Goal: Book appointment/travel/reservation

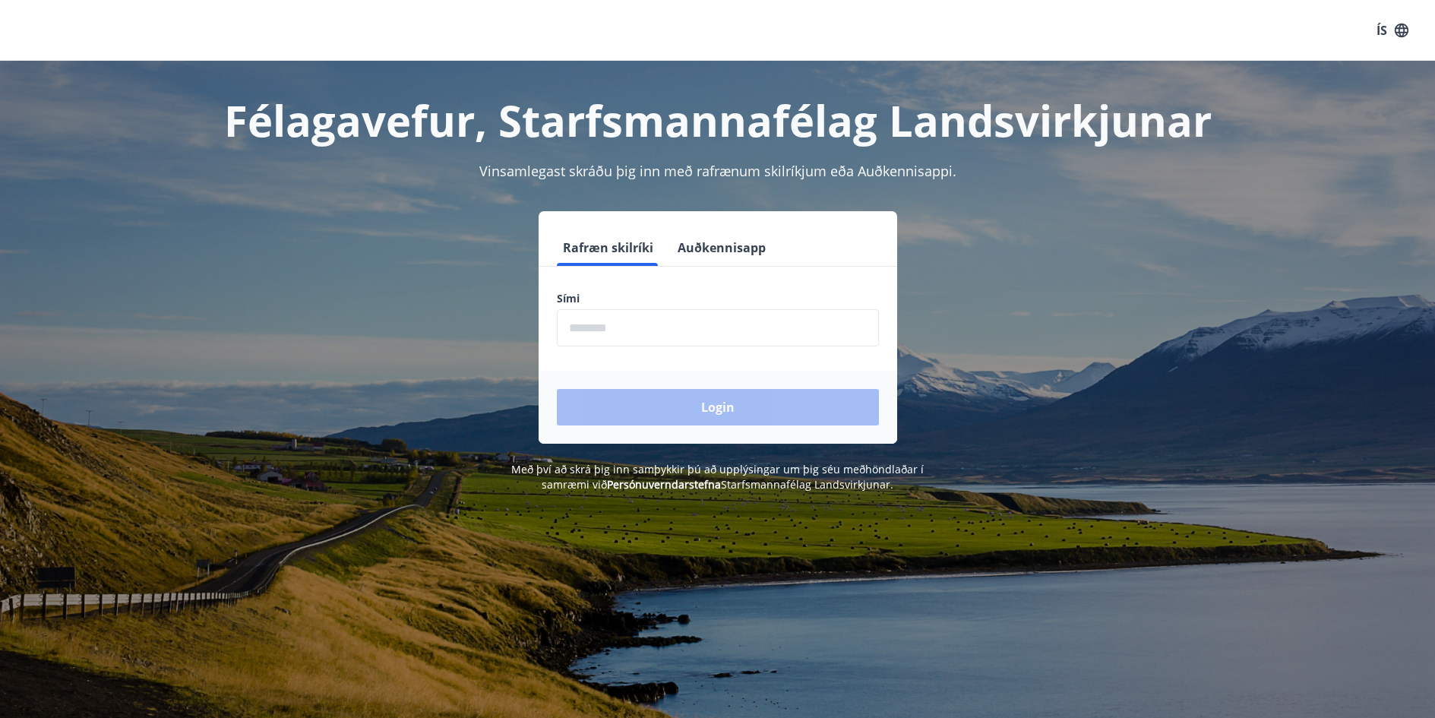
click at [724, 323] on input "phone" at bounding box center [718, 327] width 322 height 37
type input "********"
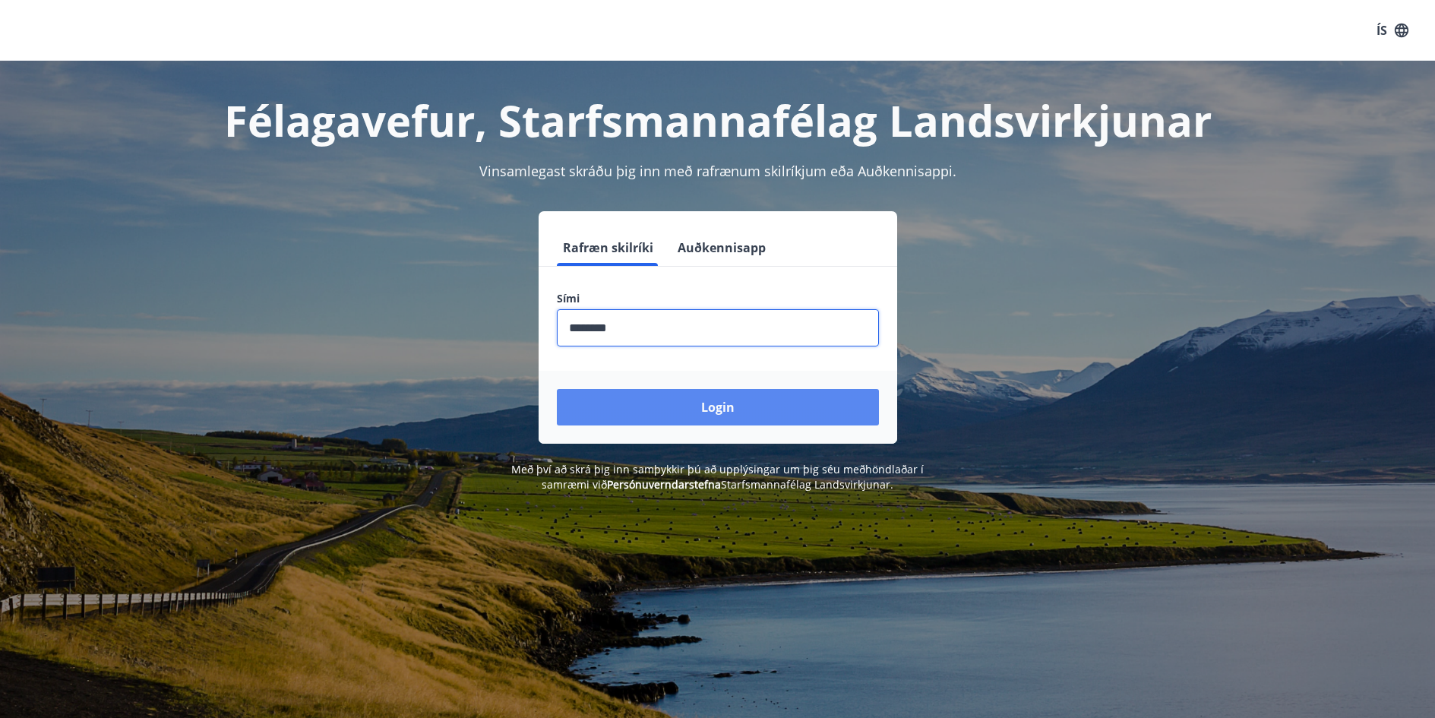
click at [728, 413] on button "Login" at bounding box center [718, 407] width 322 height 36
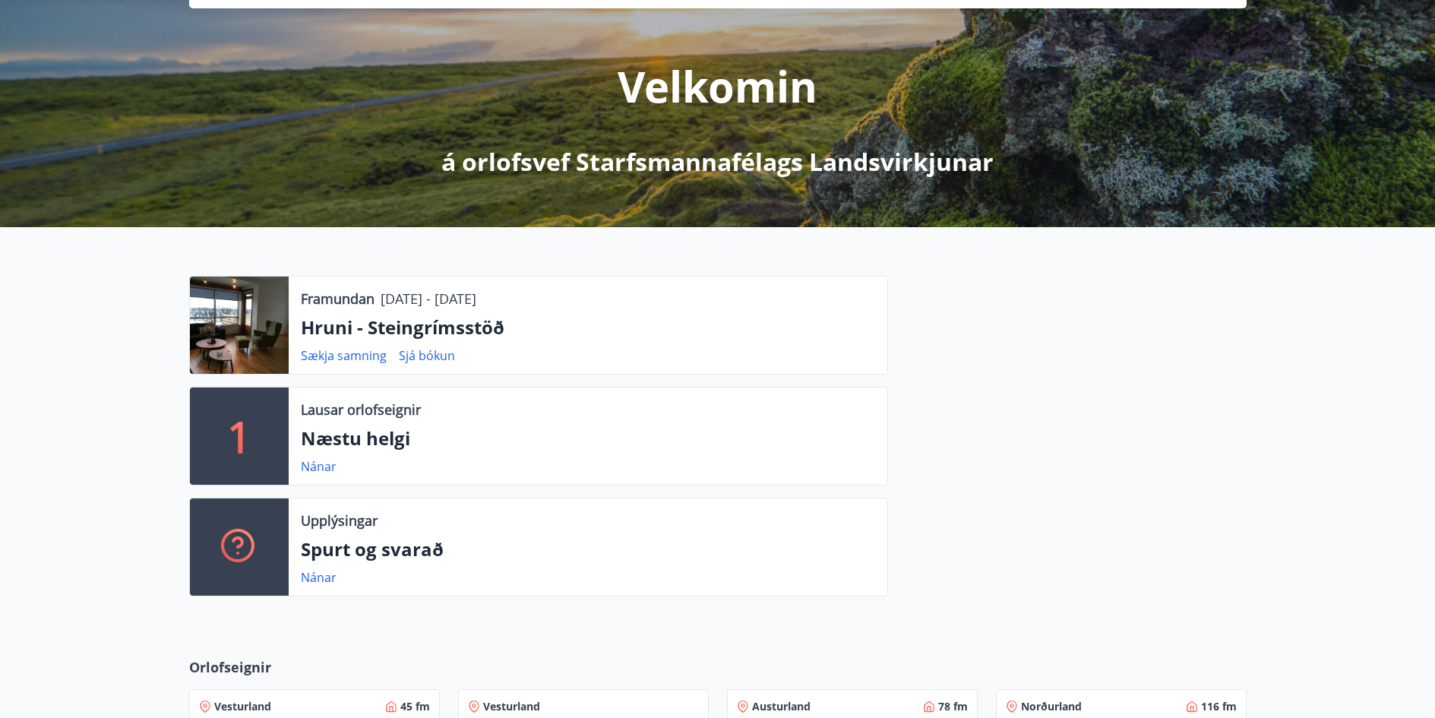
scroll to position [228, 0]
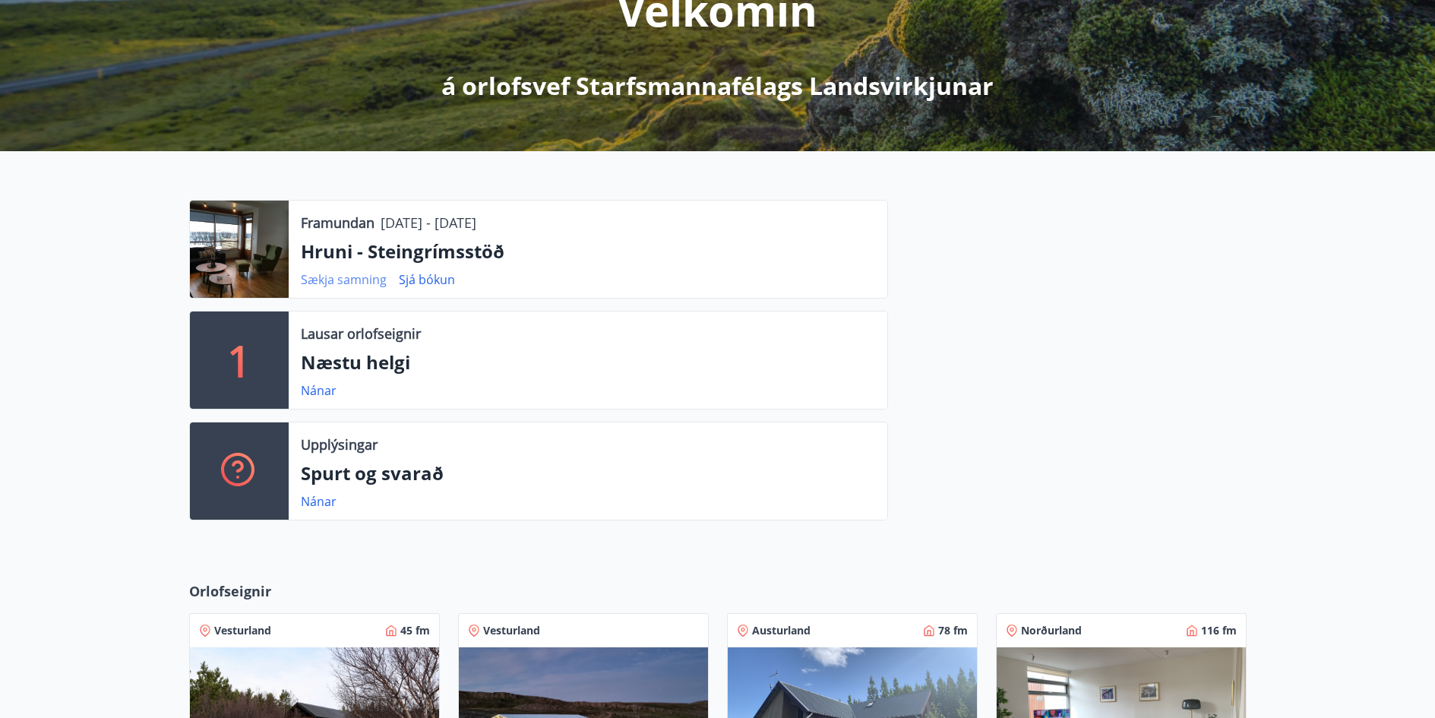
click at [362, 280] on link "Sækja samning" at bounding box center [344, 279] width 86 height 17
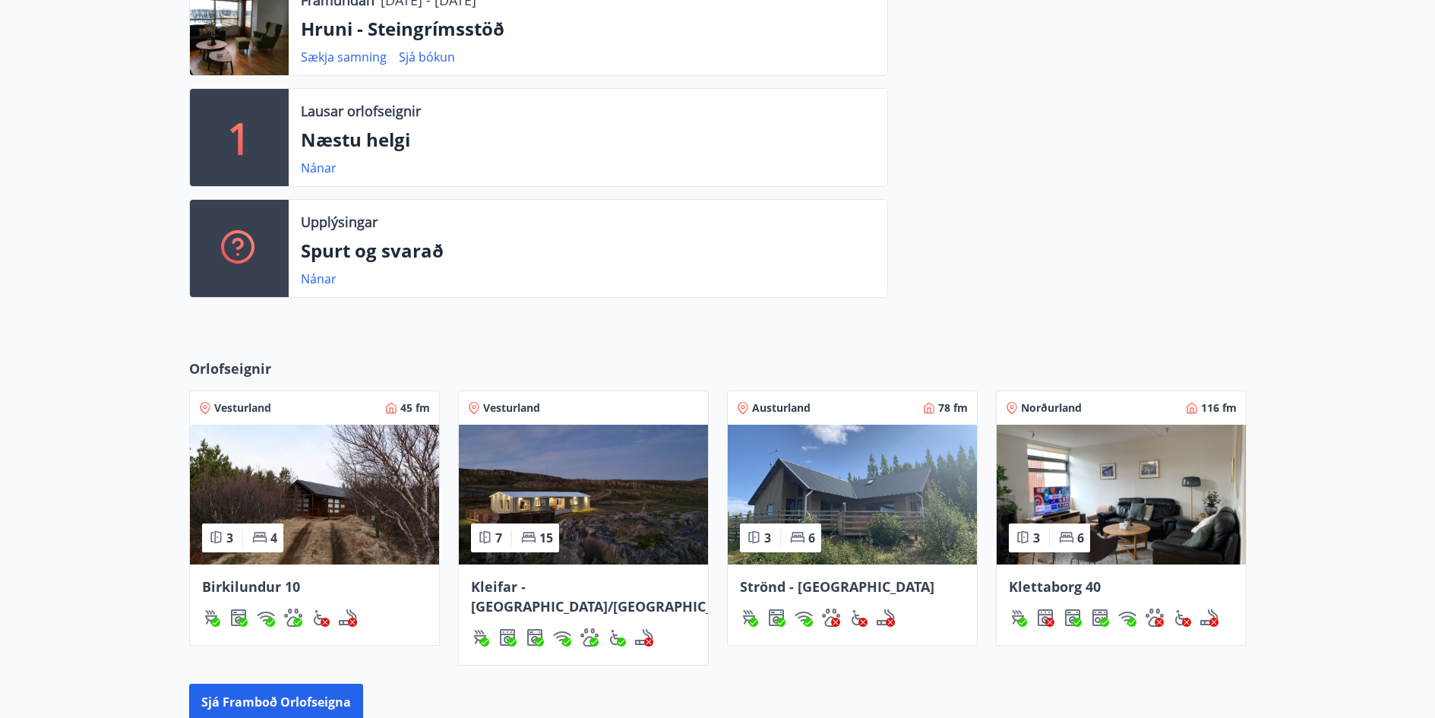
scroll to position [646, 0]
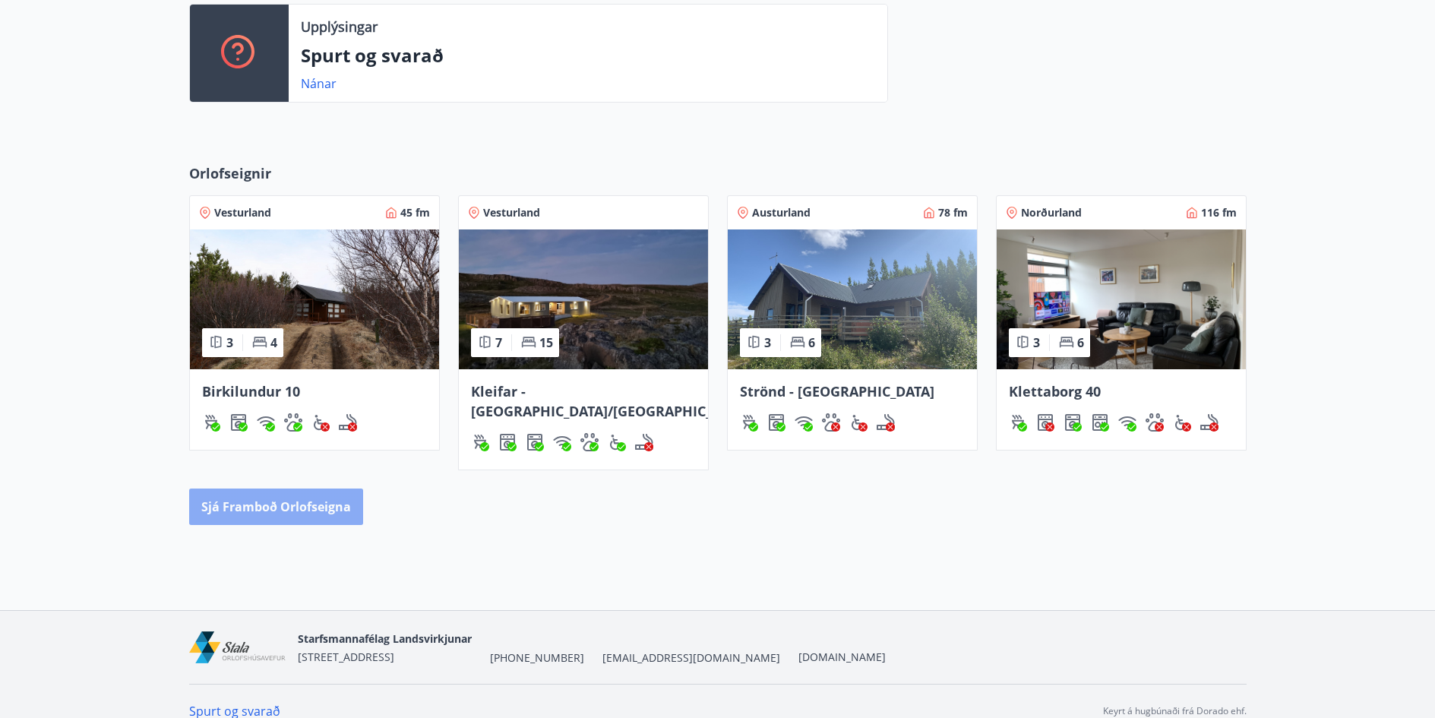
click at [317, 491] on button "Sjá framboð orlofseigna" at bounding box center [276, 506] width 174 height 36
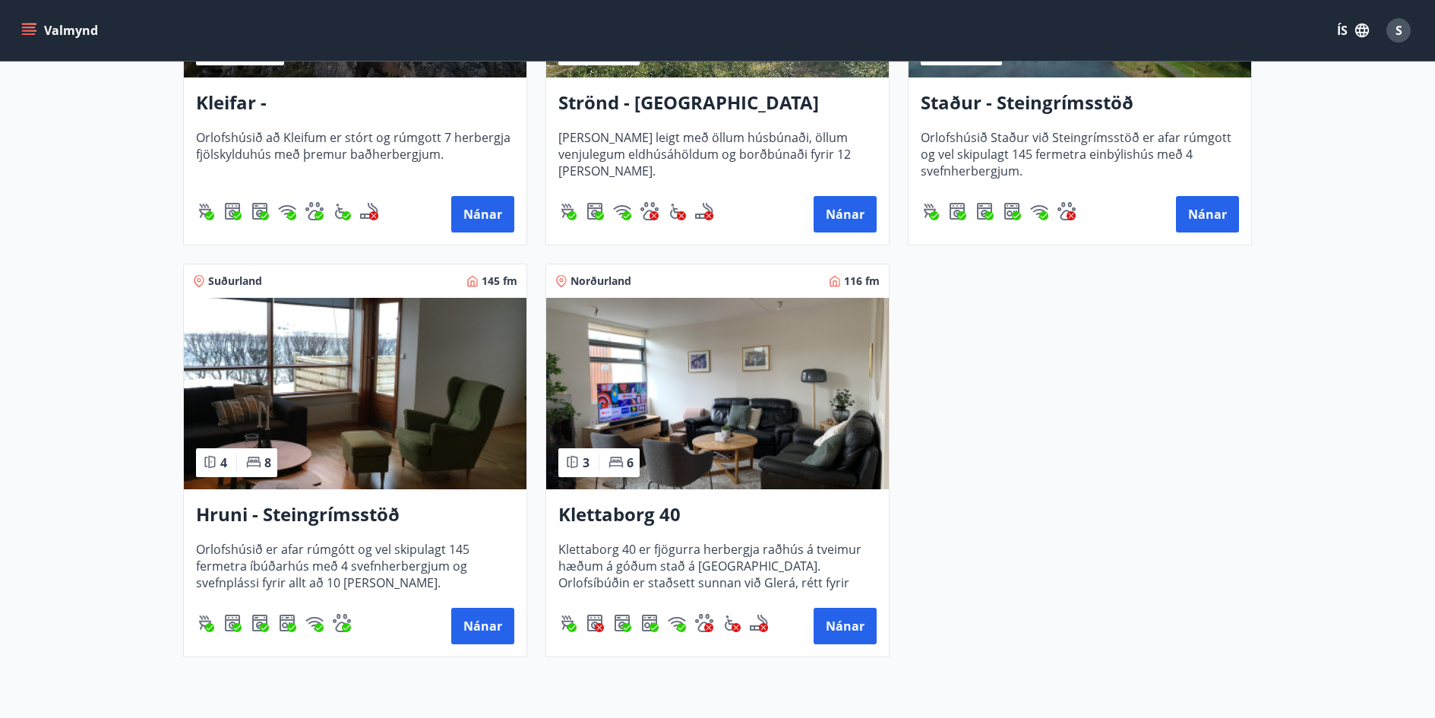
scroll to position [911, 0]
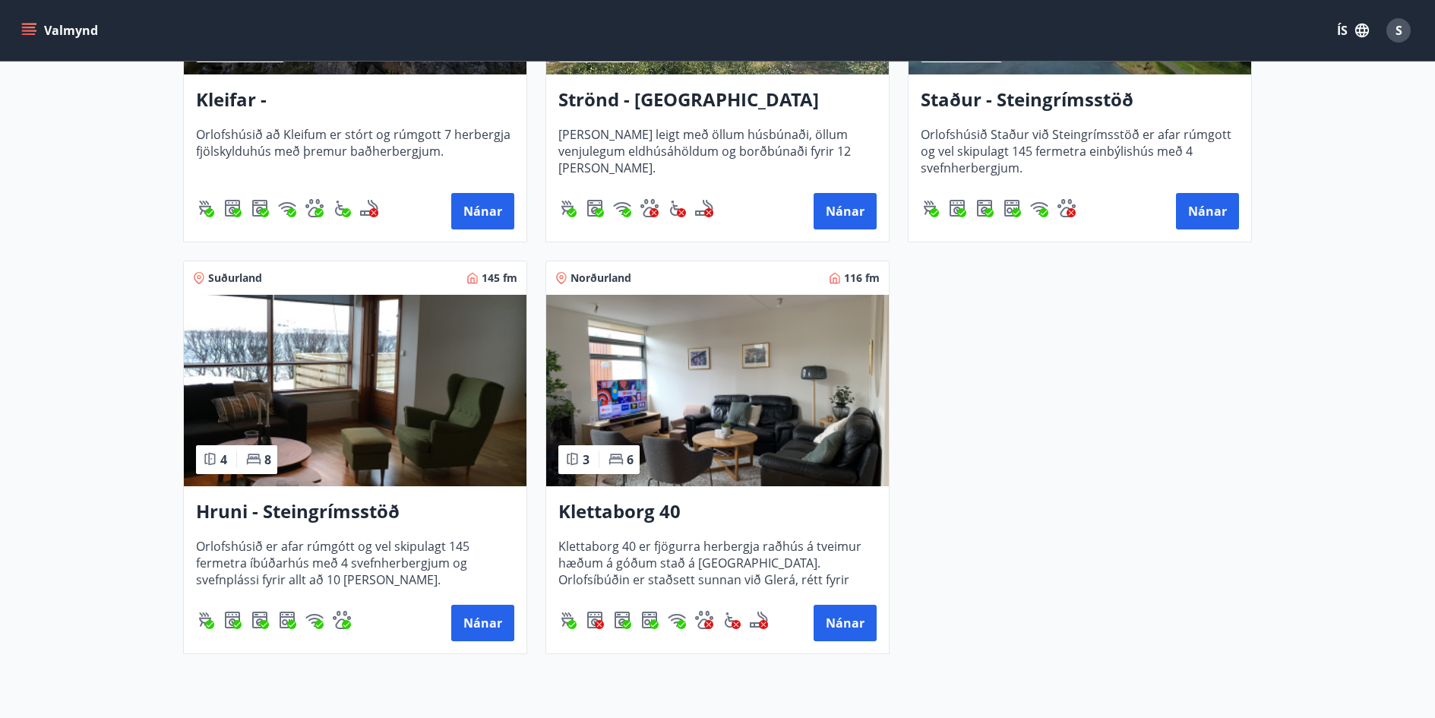
click at [340, 513] on h3 "Hruni - Steingrímsstöð" at bounding box center [355, 511] width 318 height 27
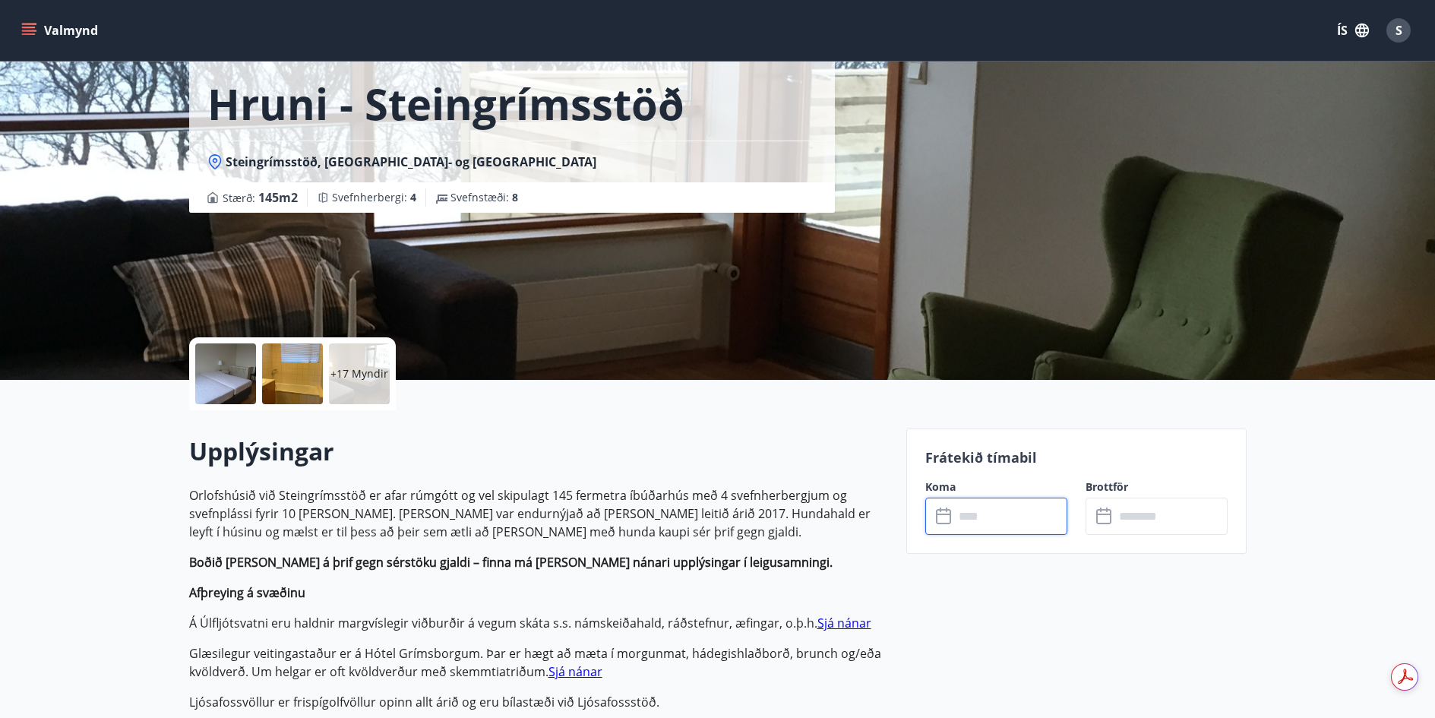
click at [985, 526] on input "text" at bounding box center [1010, 516] width 113 height 37
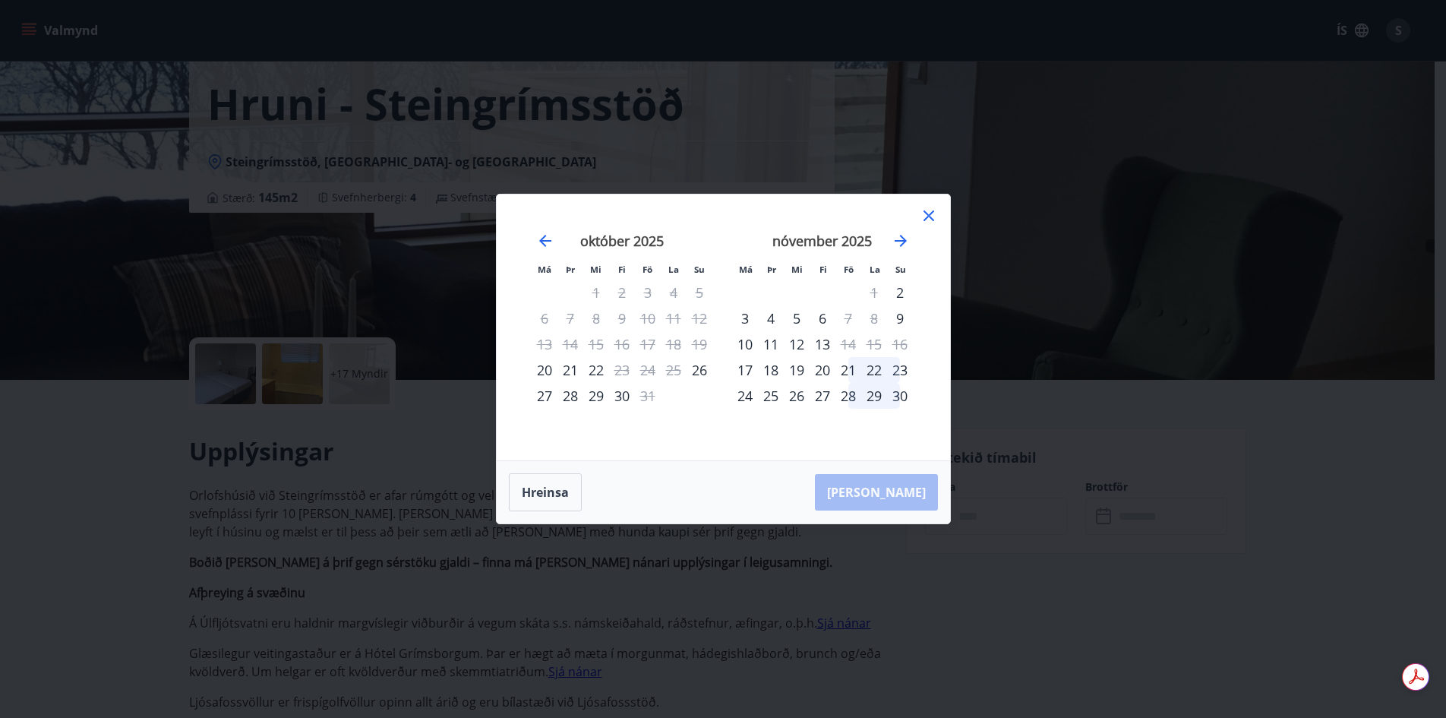
click at [930, 216] on icon at bounding box center [929, 216] width 18 height 18
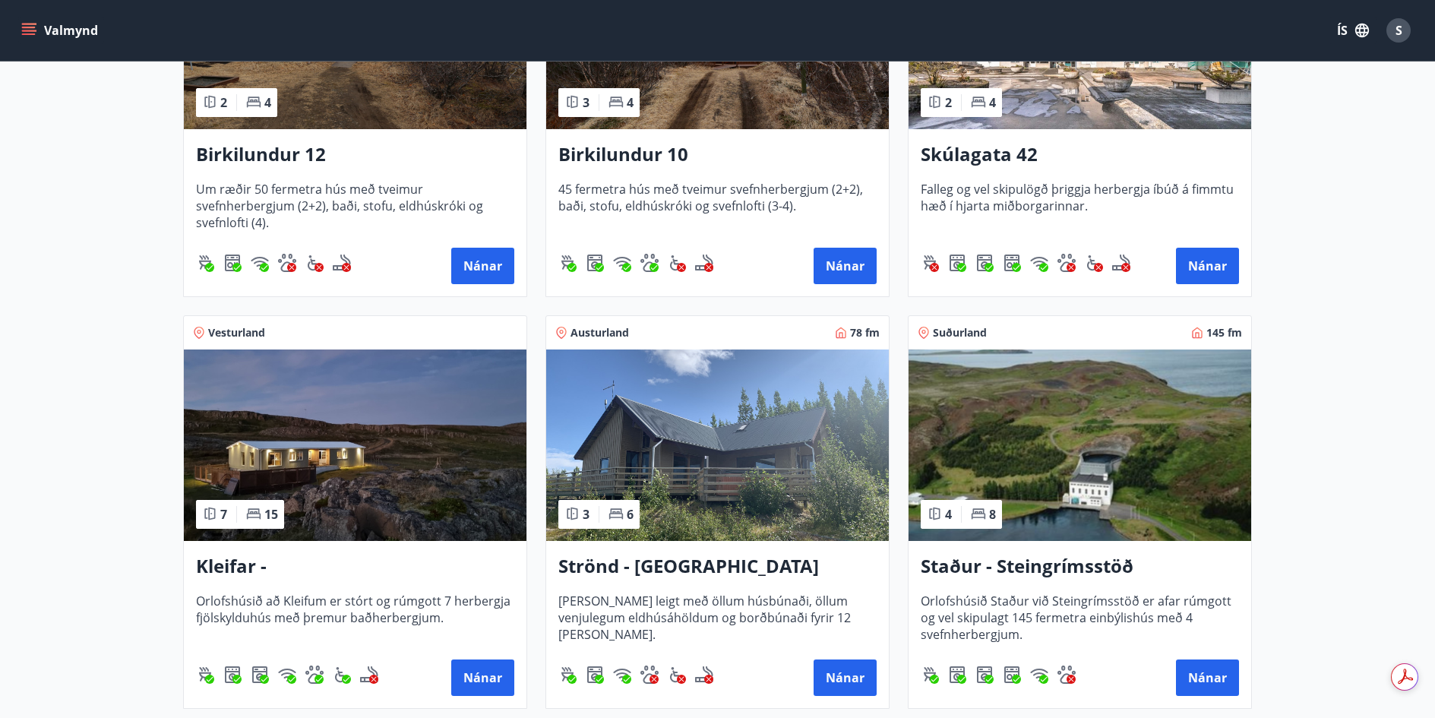
scroll to position [456, 0]
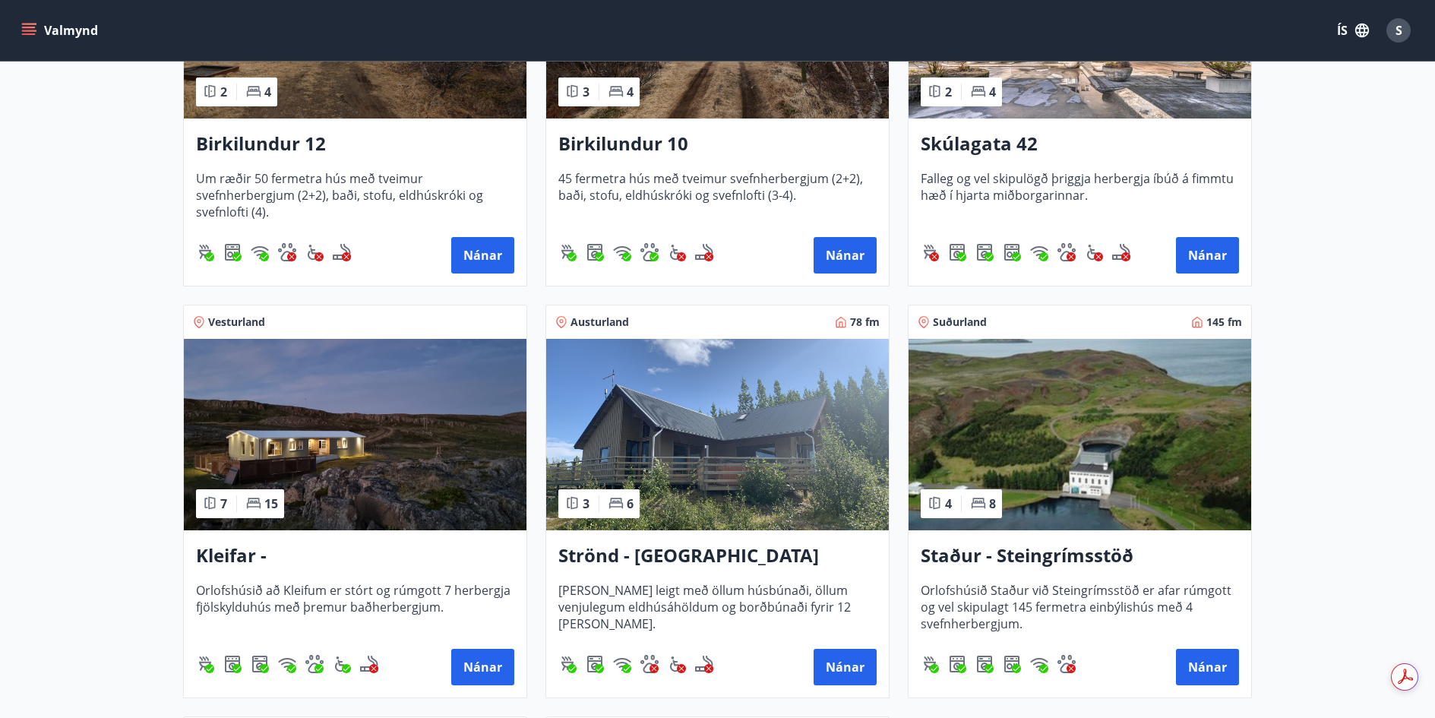
click at [1028, 465] on img at bounding box center [1079, 434] width 343 height 191
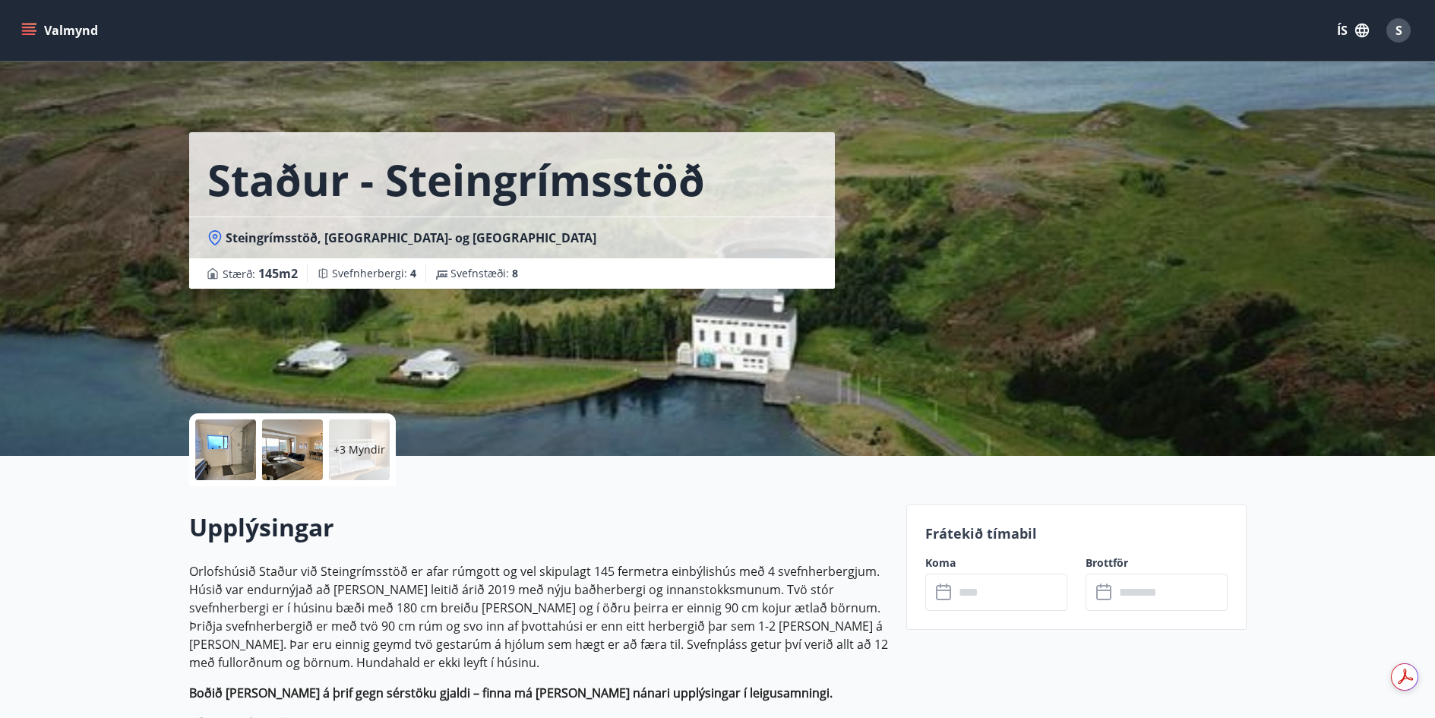
click at [983, 588] on input "text" at bounding box center [1010, 591] width 113 height 37
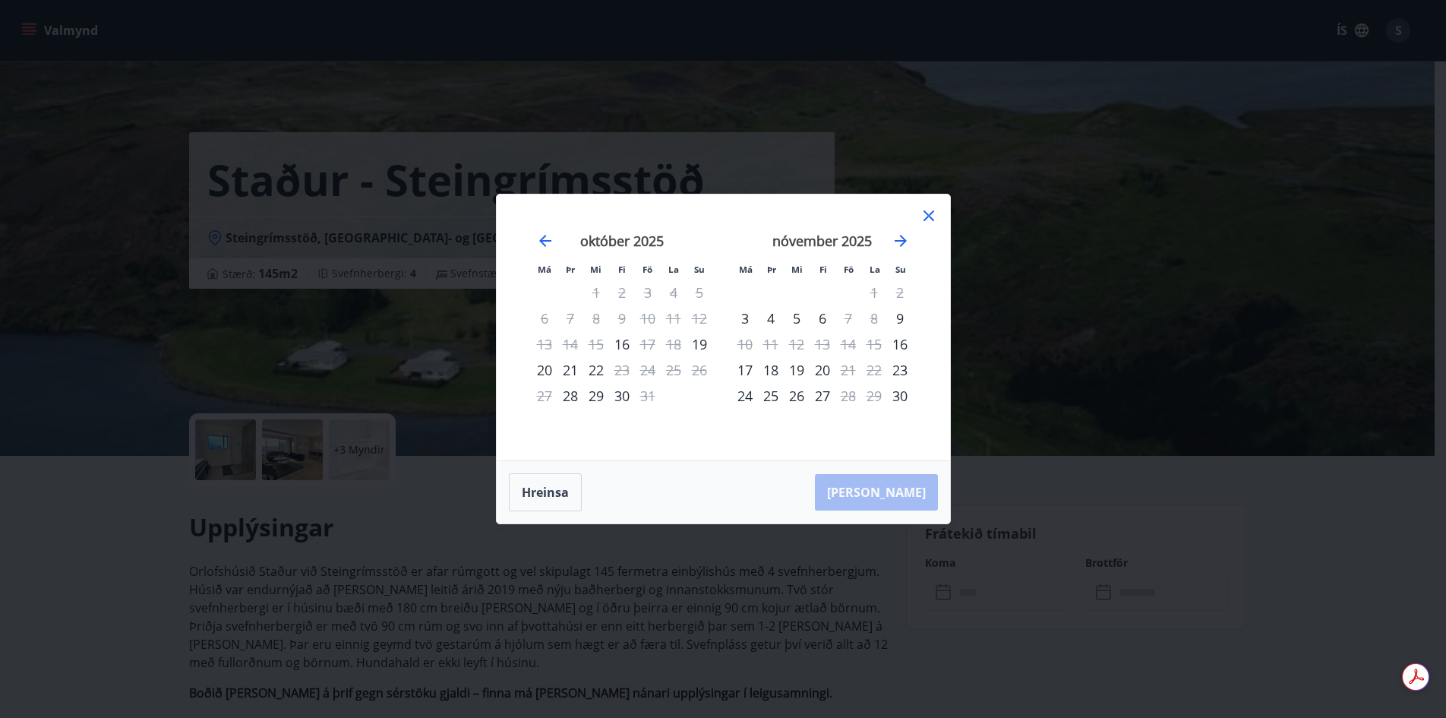
click at [920, 219] on icon at bounding box center [929, 216] width 18 height 18
